Goal: Obtain resource: Obtain resource

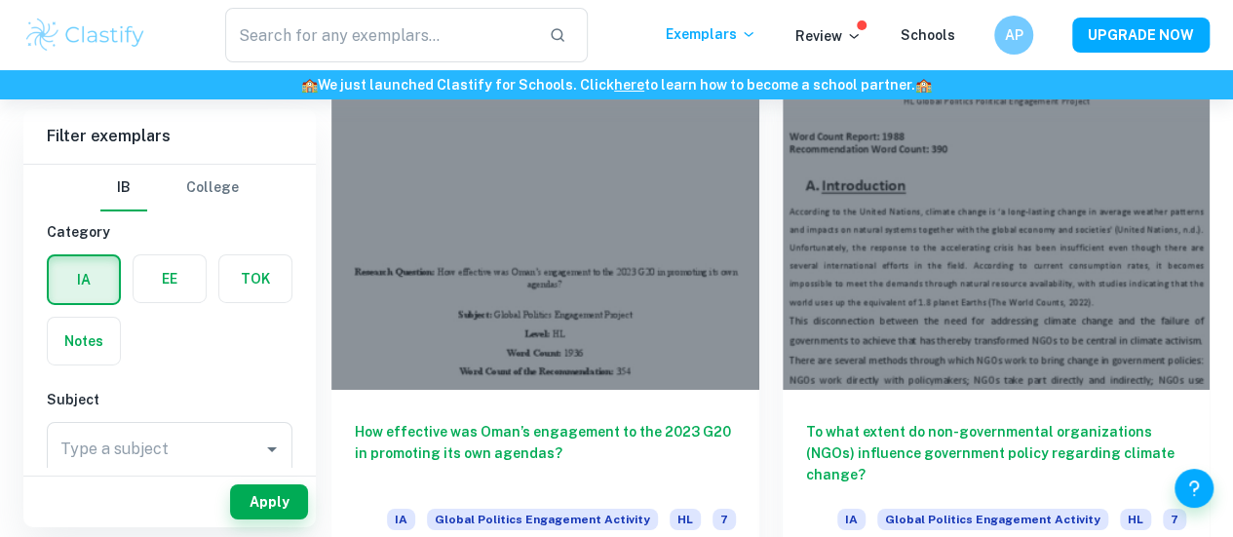
scroll to position [3214, 0]
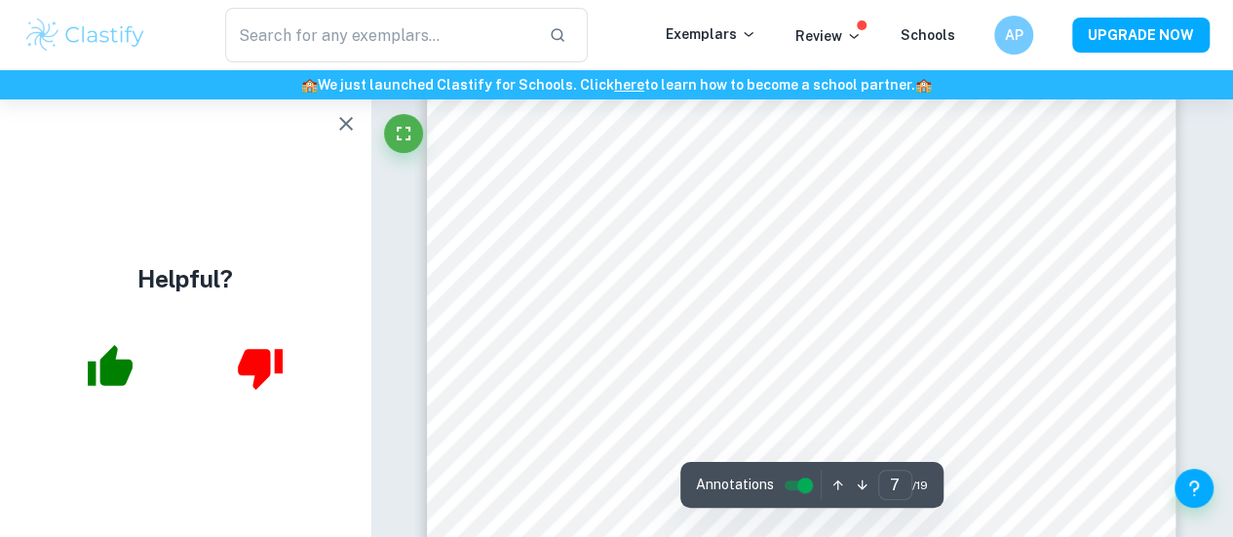
scroll to position [7139, 0]
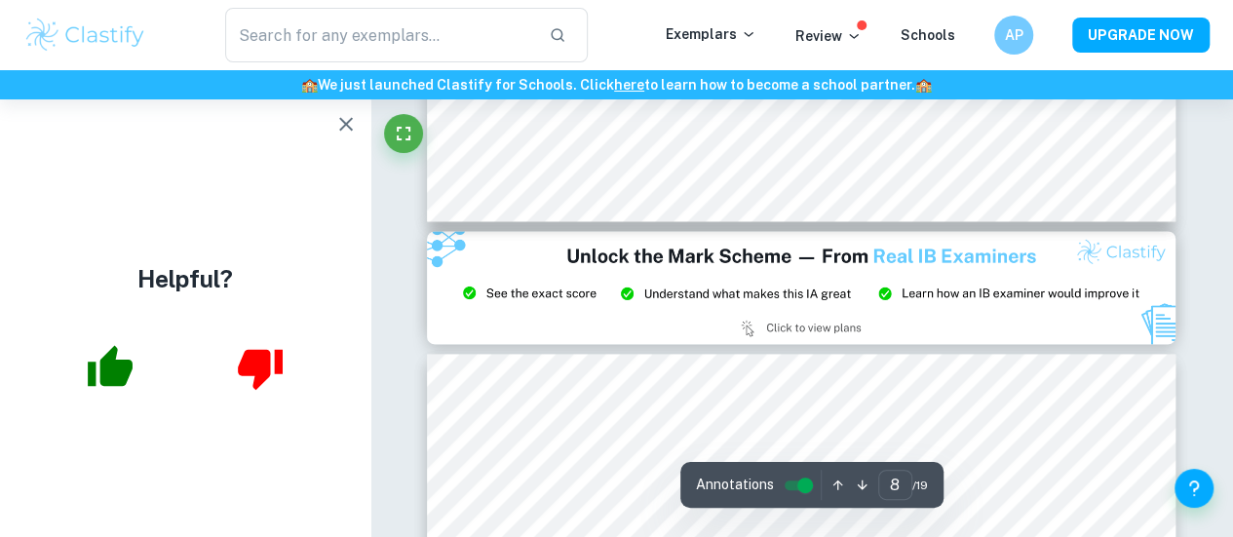
type input "9"
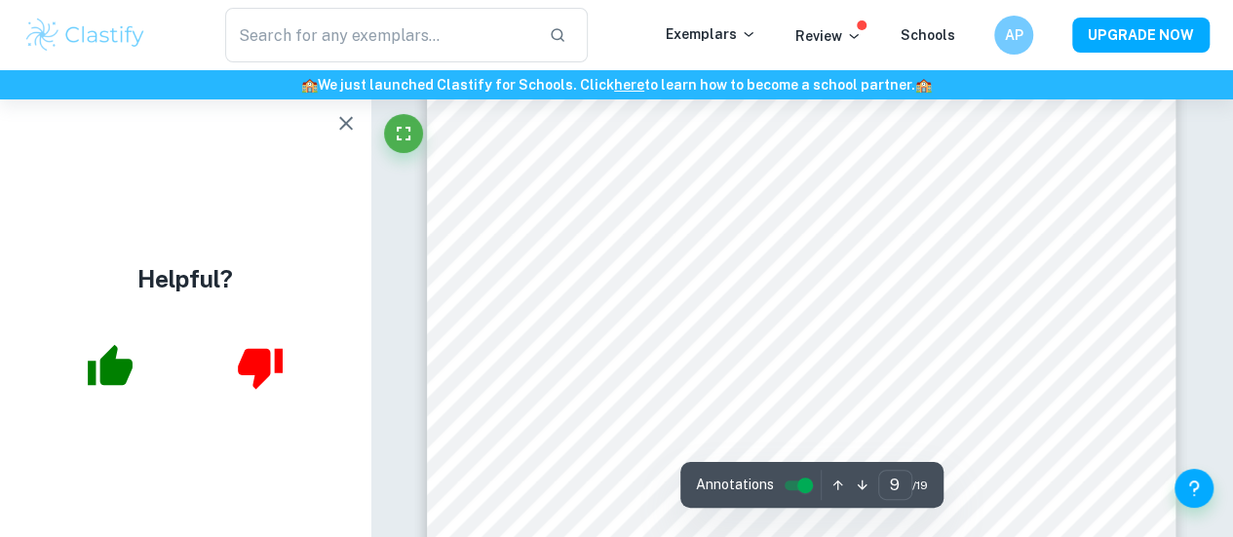
scroll to position [9290, 0]
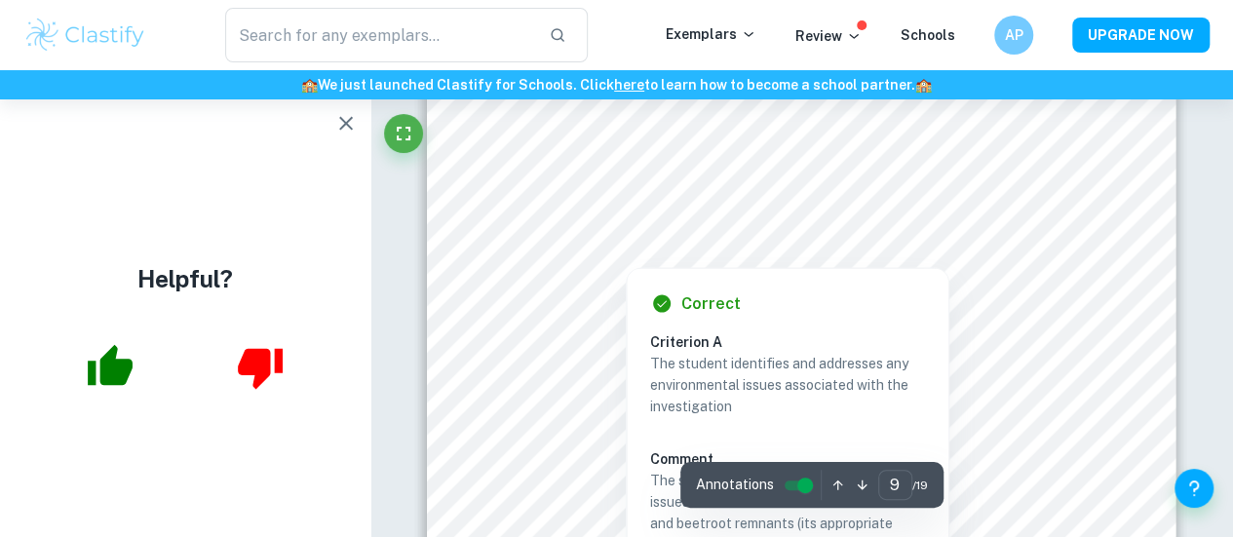
drag, startPoint x: 685, startPoint y: 194, endPoint x: 790, endPoint y: 215, distance: 106.5
click at [741, 206] on div at bounding box center [667, 196] width 211 height 44
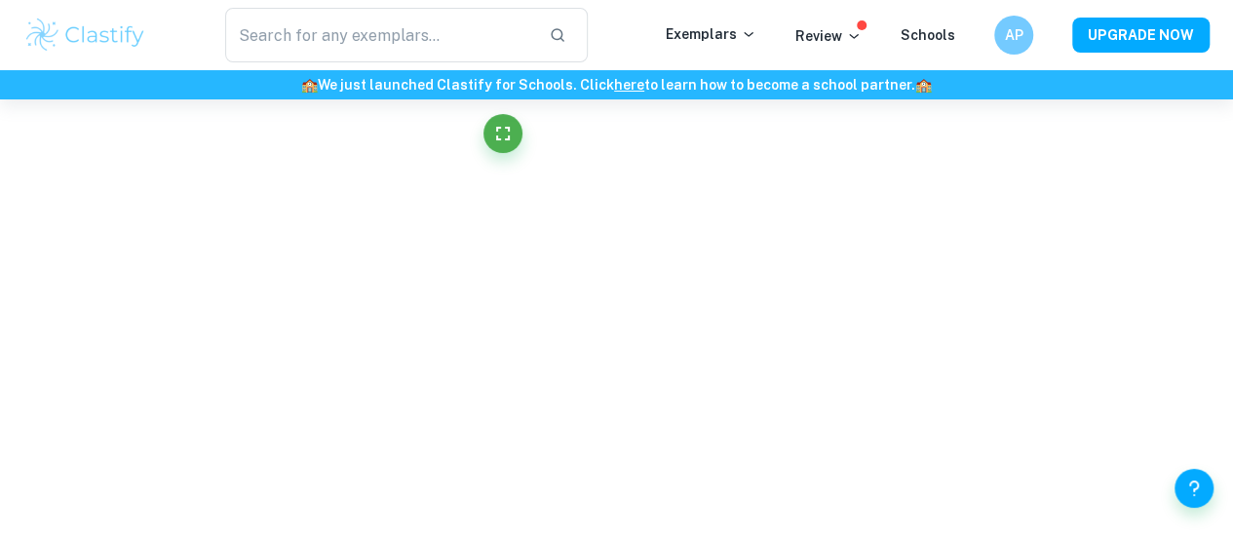
scroll to position [3751, 0]
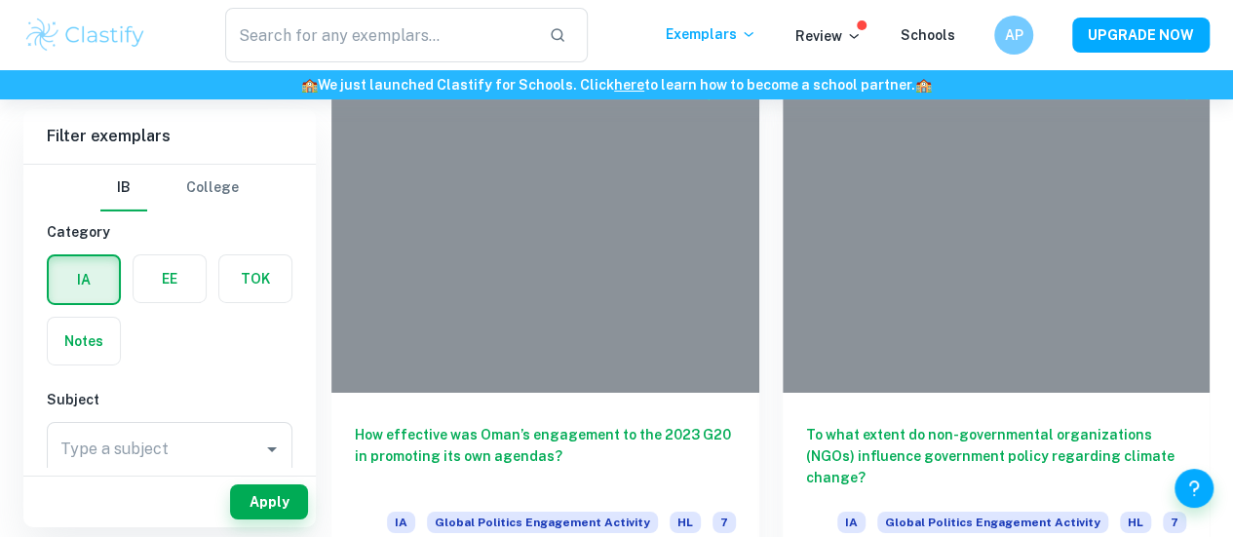
scroll to position [3205, 0]
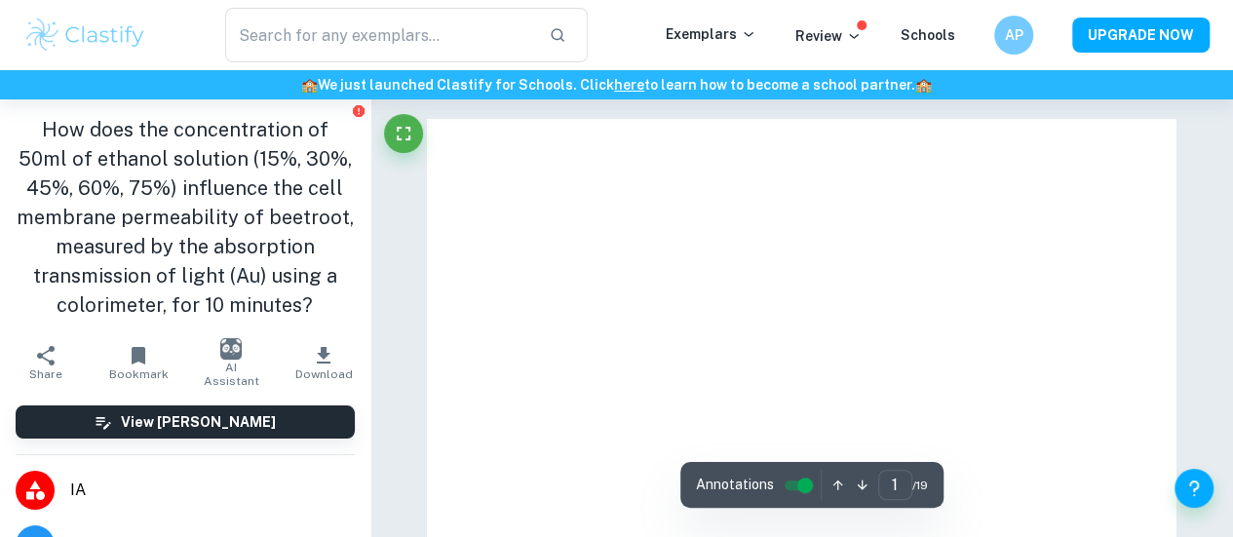
click at [312, 367] on icon "button" at bounding box center [323, 355] width 23 height 23
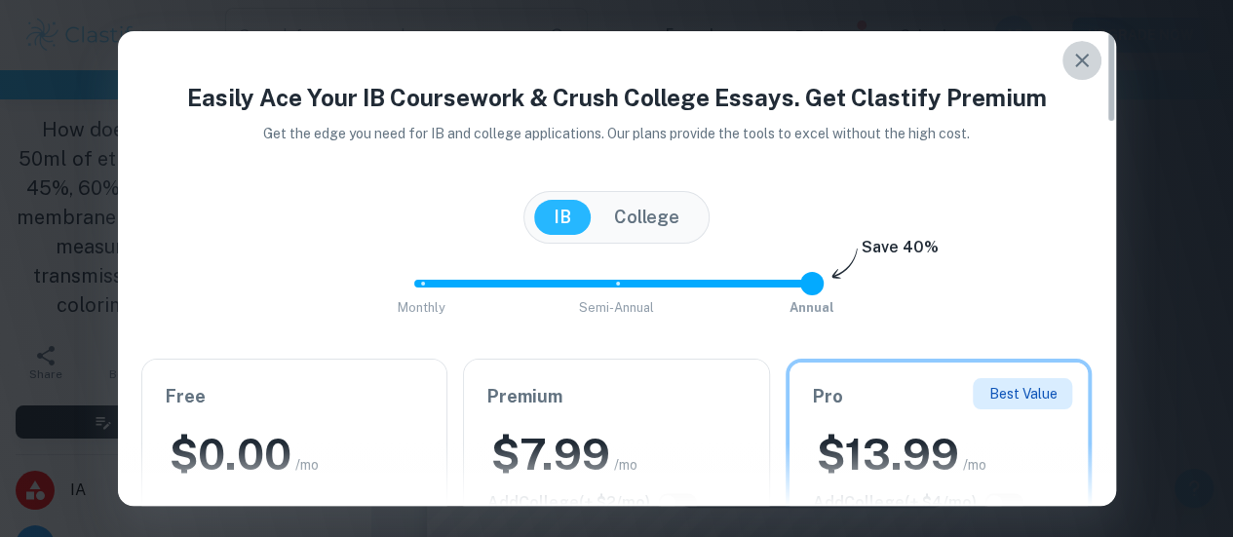
click at [1096, 63] on button "button" at bounding box center [1081, 60] width 39 height 39
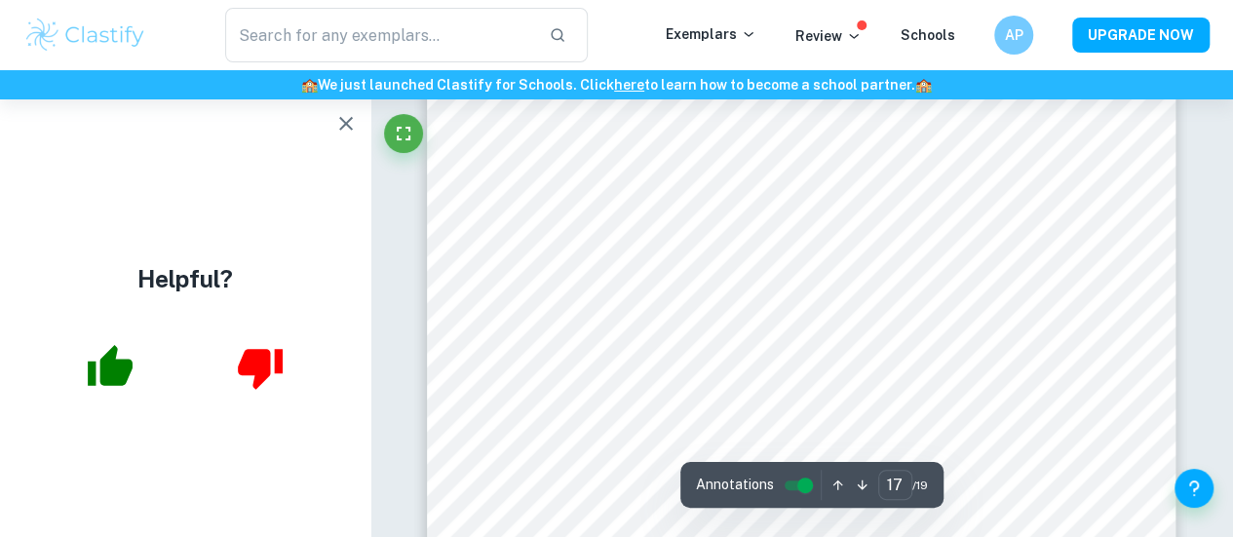
scroll to position [17818, 0]
type input "16"
click at [400, 134] on icon "Fullscreen" at bounding box center [403, 133] width 23 height 23
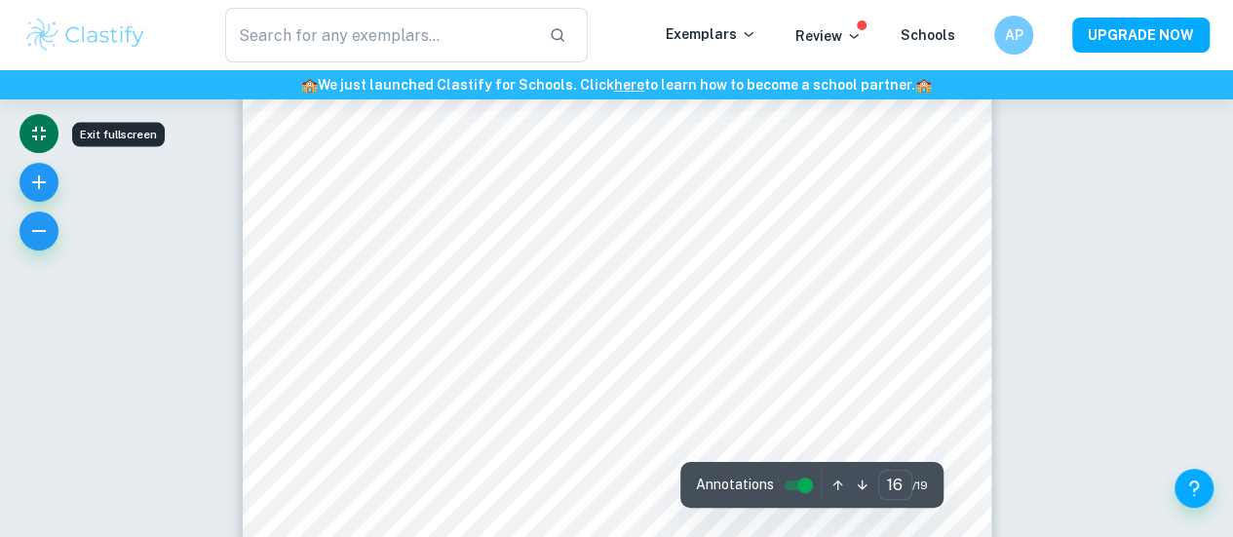
scroll to position [16682, 0]
click at [795, 475] on input "controlled" at bounding box center [805, 485] width 70 height 23
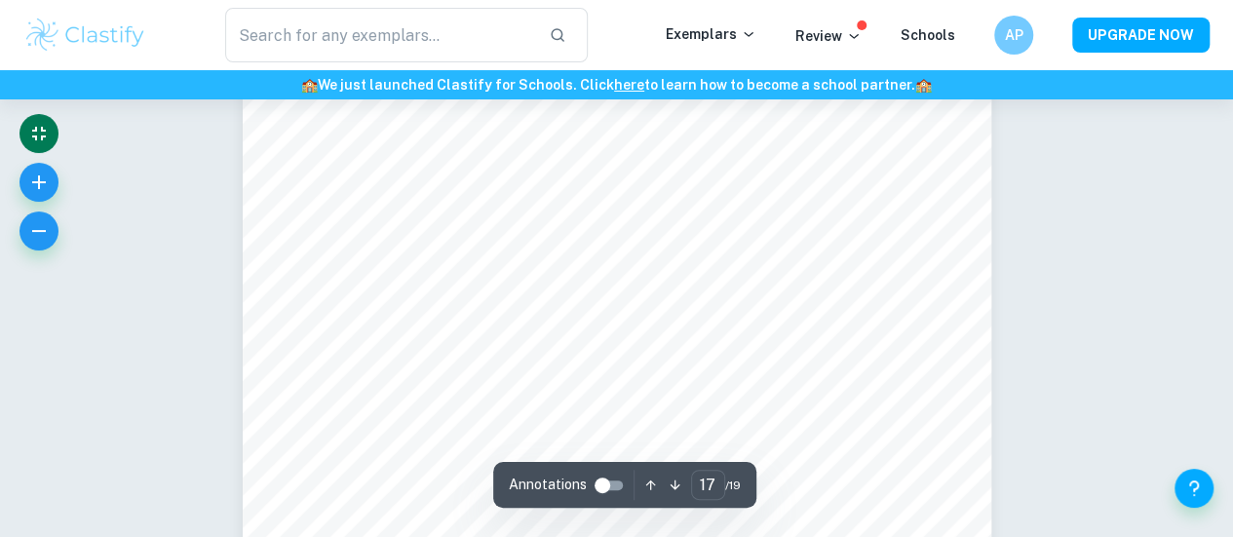
scroll to position [17235, 0]
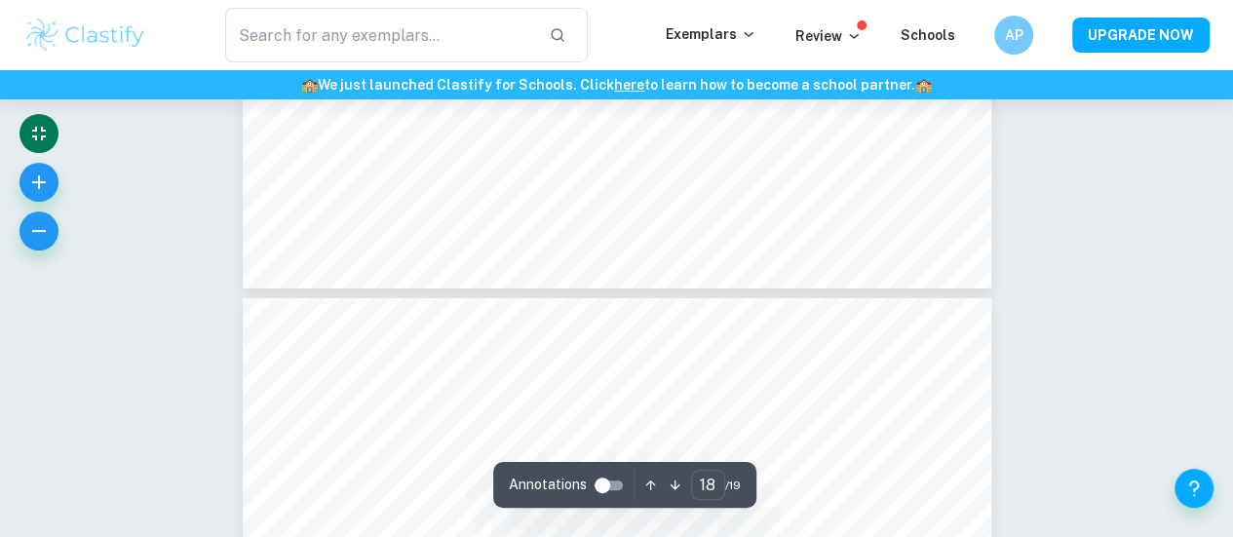
type input "17"
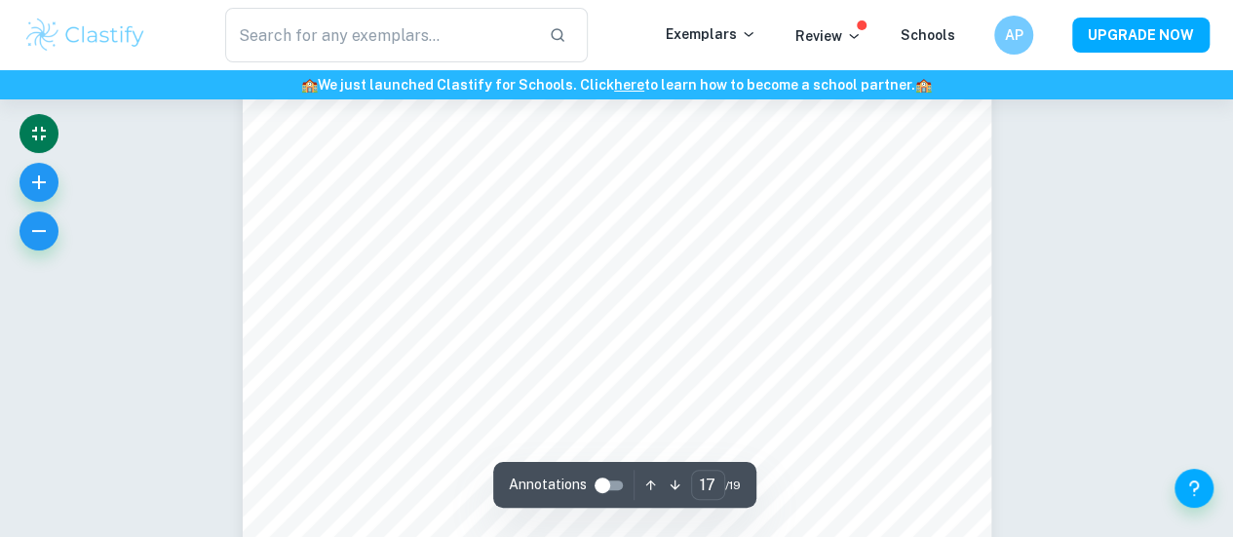
scroll to position [17546, 0]
